Goal: Task Accomplishment & Management: Manage account settings

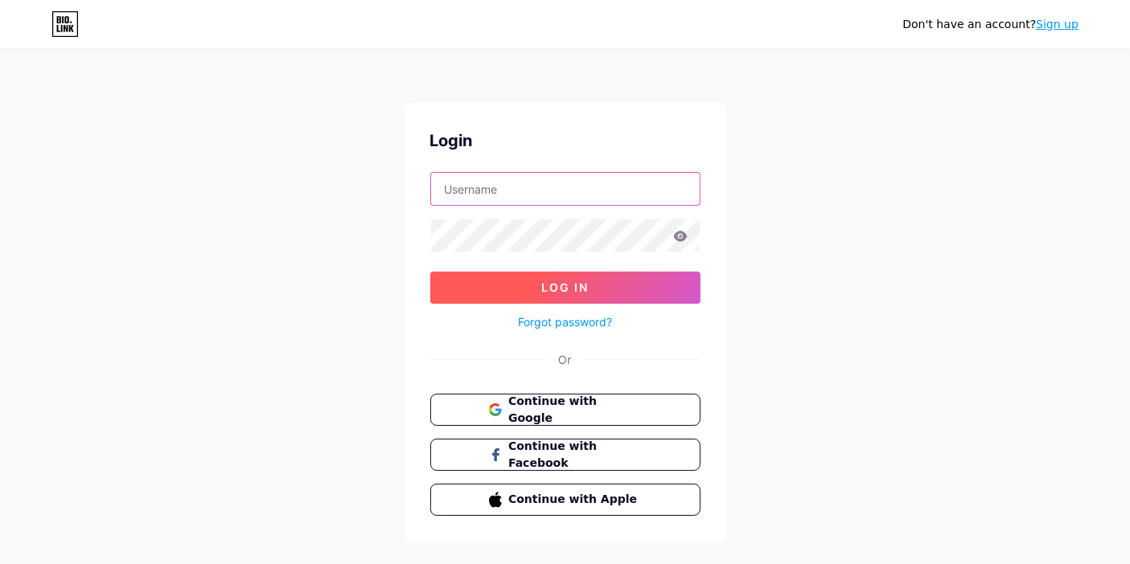
type input "[EMAIL_ADDRESS][DOMAIN_NAME]"
click at [503, 275] on button "Log In" at bounding box center [565, 288] width 270 height 32
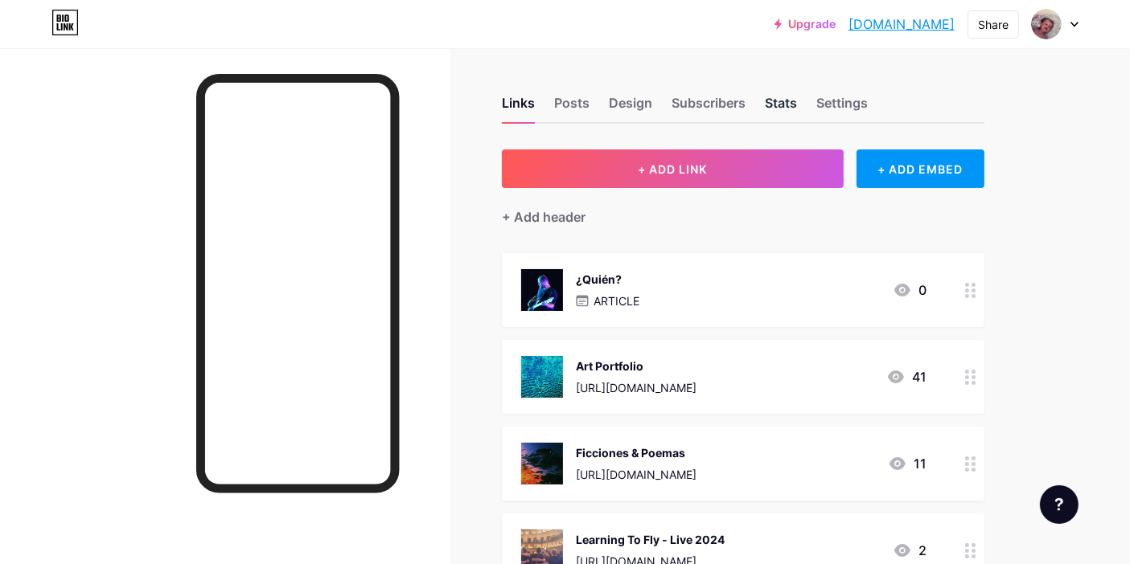
click at [777, 100] on div "Stats" at bounding box center [781, 107] width 32 height 29
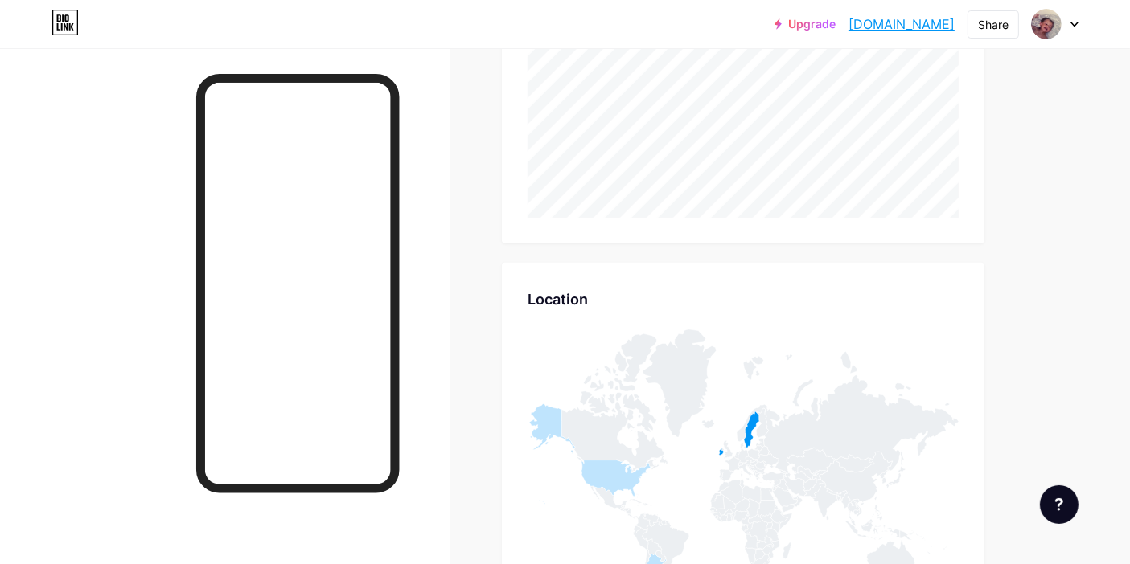
scroll to position [605, 0]
